Goal: Check status: Check status

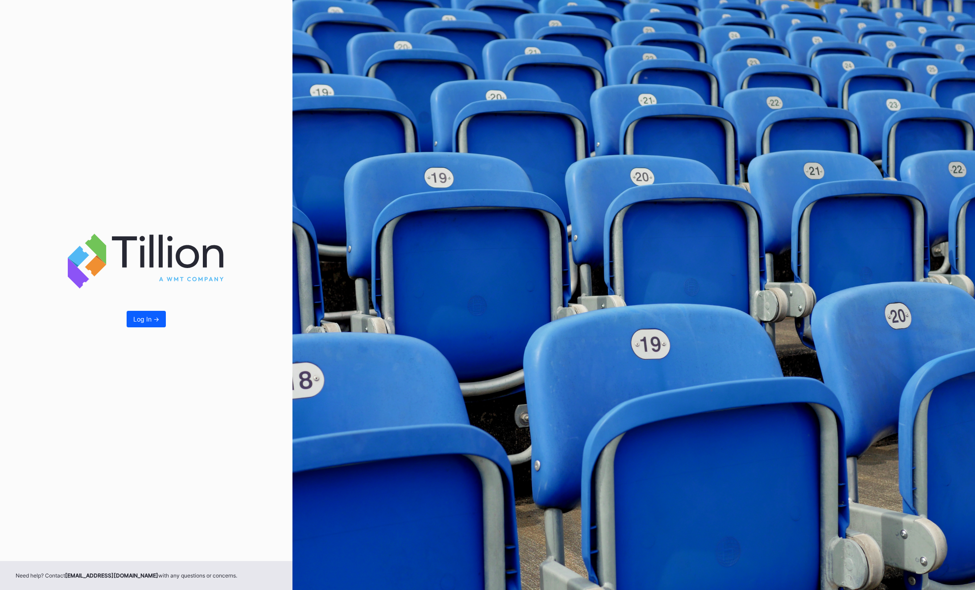
click at [145, 335] on div "Log In ->" at bounding box center [146, 280] width 293 height 561
click at [145, 314] on button "Log In ->" at bounding box center [146, 319] width 39 height 17
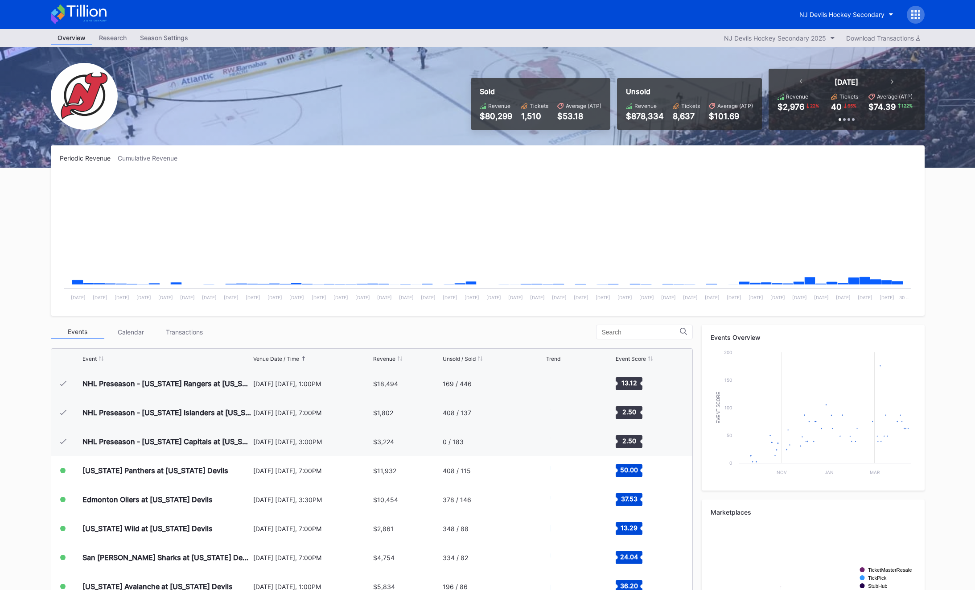
scroll to position [87, 0]
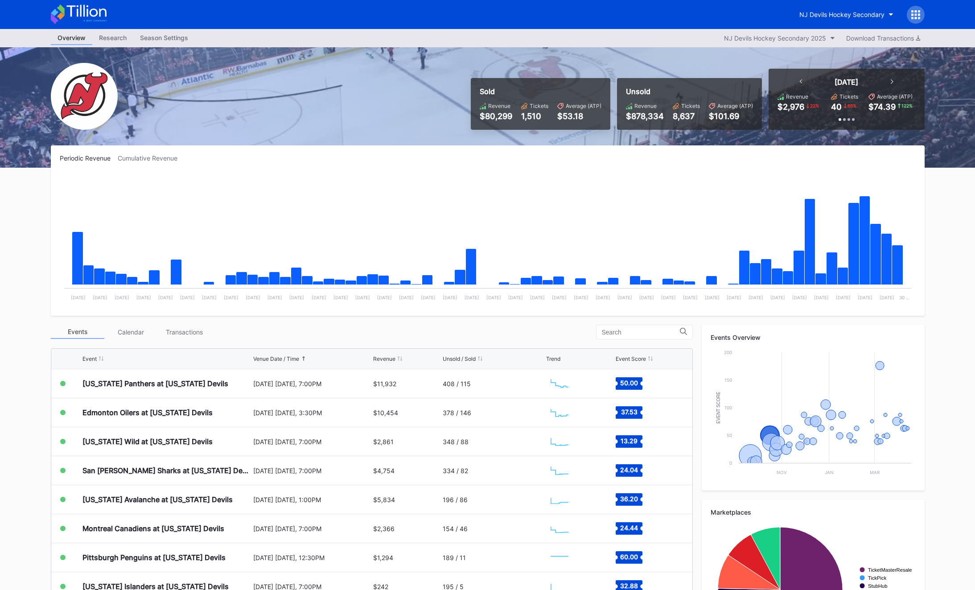
click at [914, 14] on icon at bounding box center [916, 14] width 9 height 9
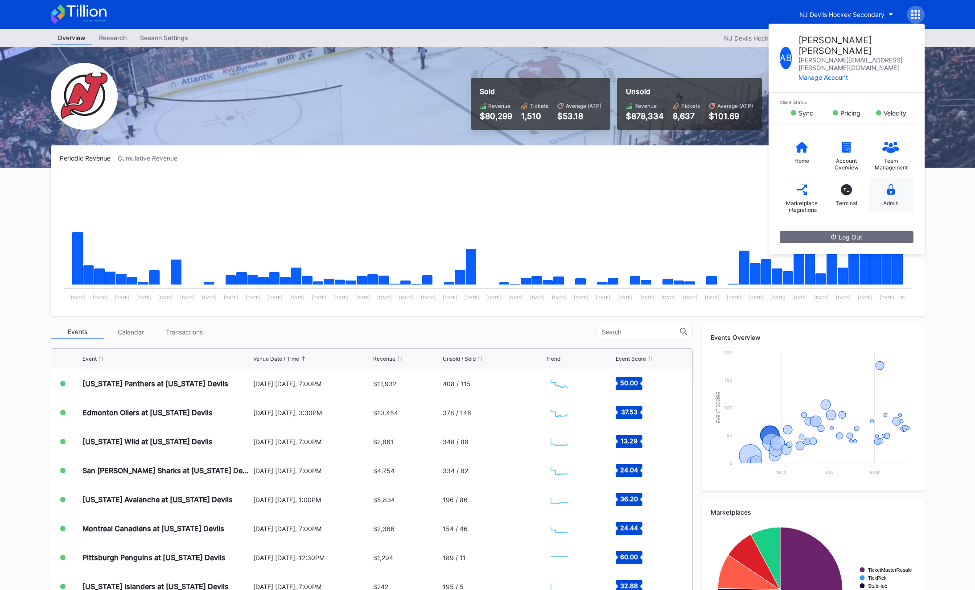
click at [900, 178] on div "Admin" at bounding box center [891, 196] width 45 height 36
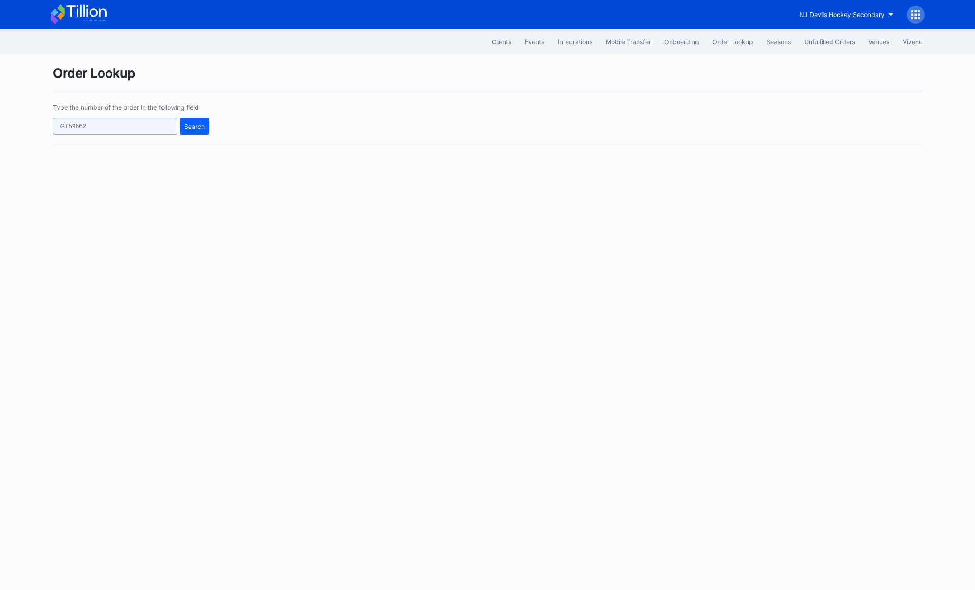
click at [122, 126] on input "text" at bounding box center [115, 126] width 124 height 17
paste input "624830116"
type input "624830116"
click at [202, 123] on div "Search" at bounding box center [194, 127] width 21 height 8
